Goal: Information Seeking & Learning: Check status

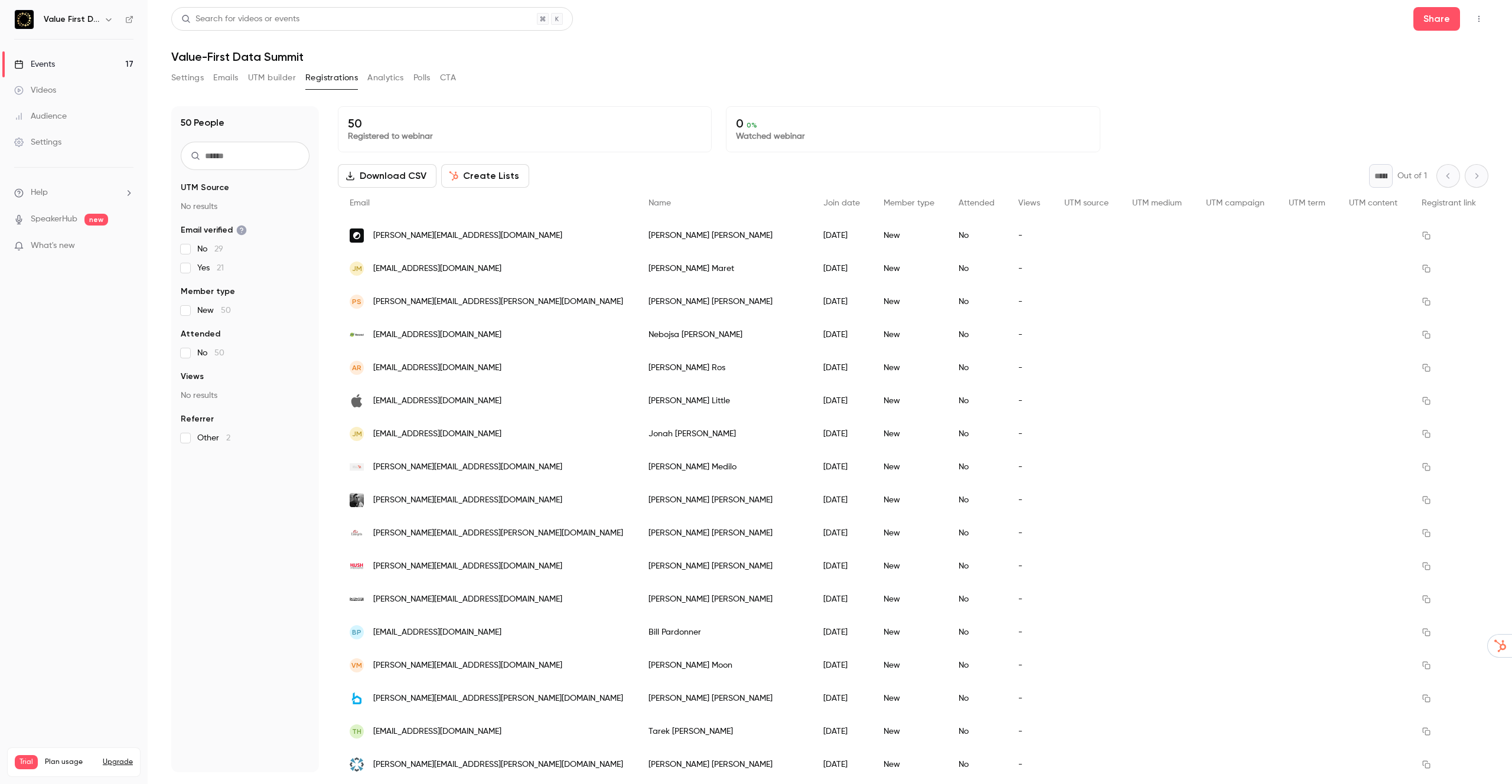
click at [661, 65] on div "Search for videos or events Share Value-First Data Summit Settings Emails UTM b…" at bounding box center [830, 389] width 1317 height 766
click at [648, 75] on div "Settings Emails UTM builder Registrations Analytics Polls CTA" at bounding box center [830, 80] width 1317 height 23
click at [371, 76] on button "Analytics" at bounding box center [386, 78] width 37 height 19
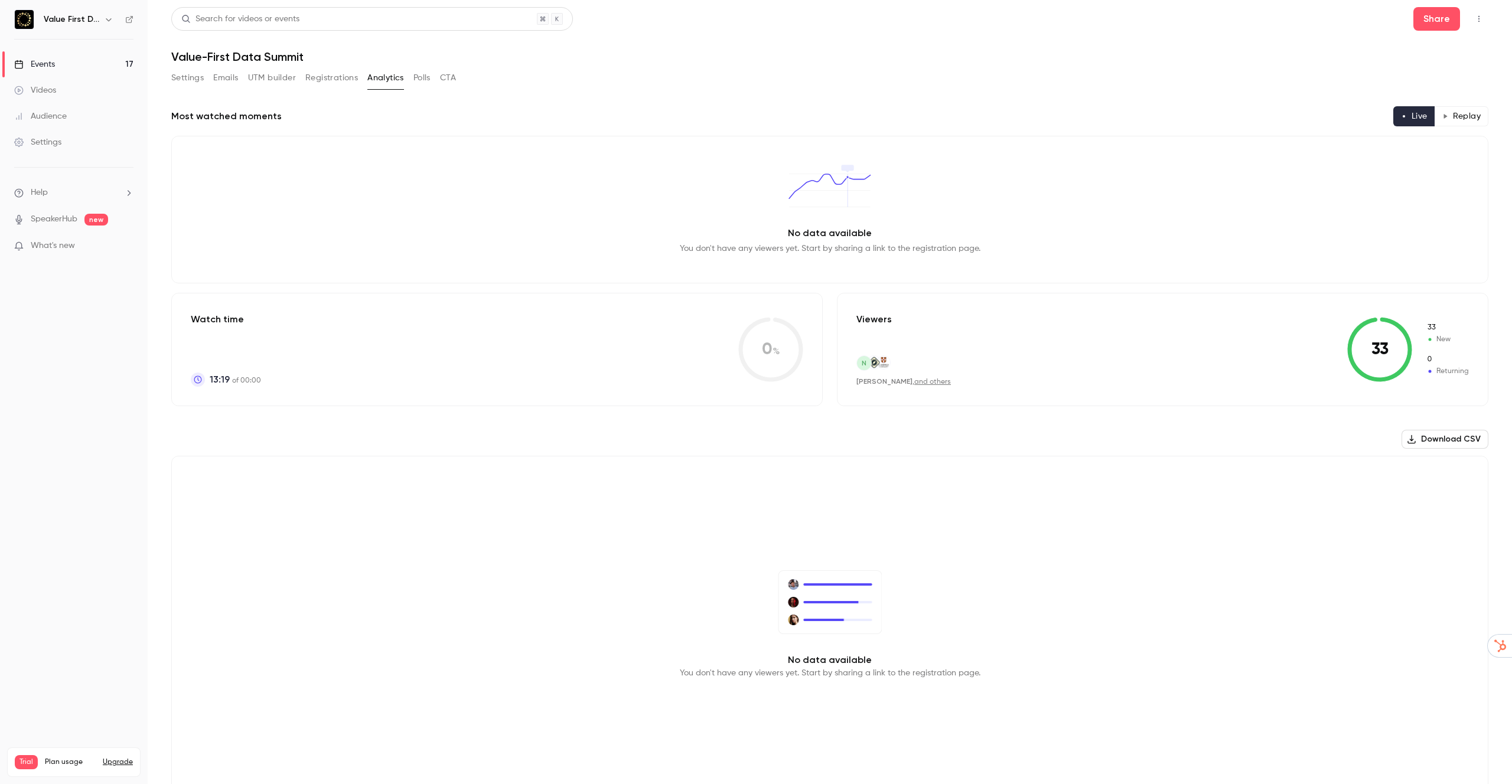
click at [335, 77] on button "Registrations" at bounding box center [331, 78] width 53 height 19
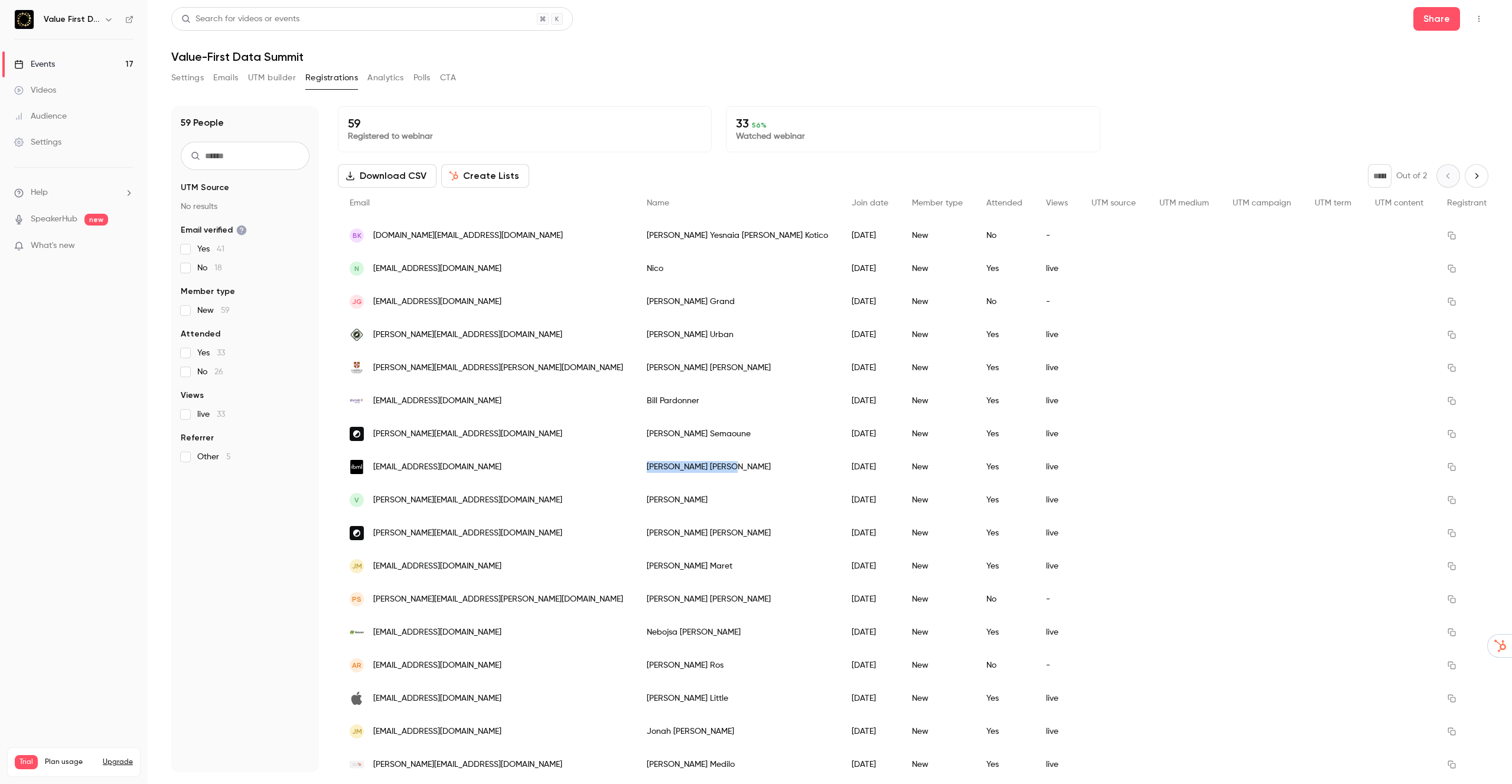
copy div "[PERSON_NAME]"
drag, startPoint x: 562, startPoint y: 468, endPoint x: 633, endPoint y: 470, distance: 71.0
click at [635, 470] on div "[PERSON_NAME]" at bounding box center [737, 467] width 205 height 33
